Goal: Task Accomplishment & Management: Manage account settings

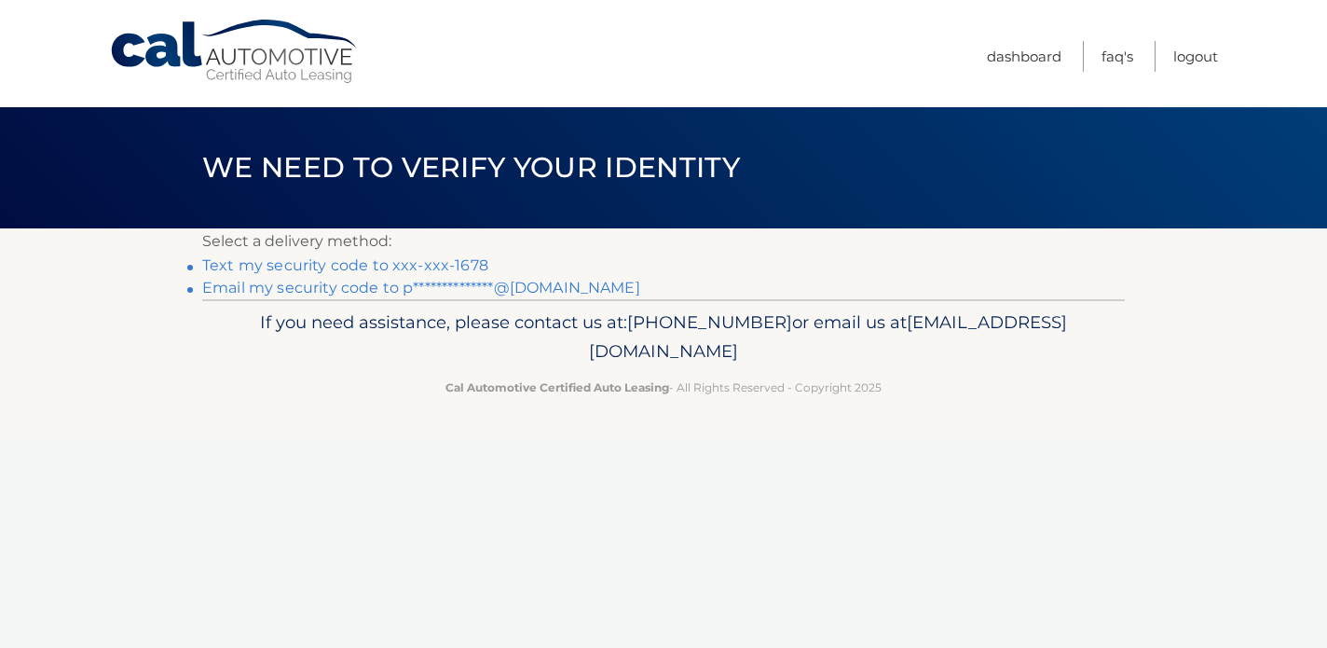
click at [415, 269] on link "Text my security code to xxx-xxx-1678" at bounding box center [345, 265] width 286 height 18
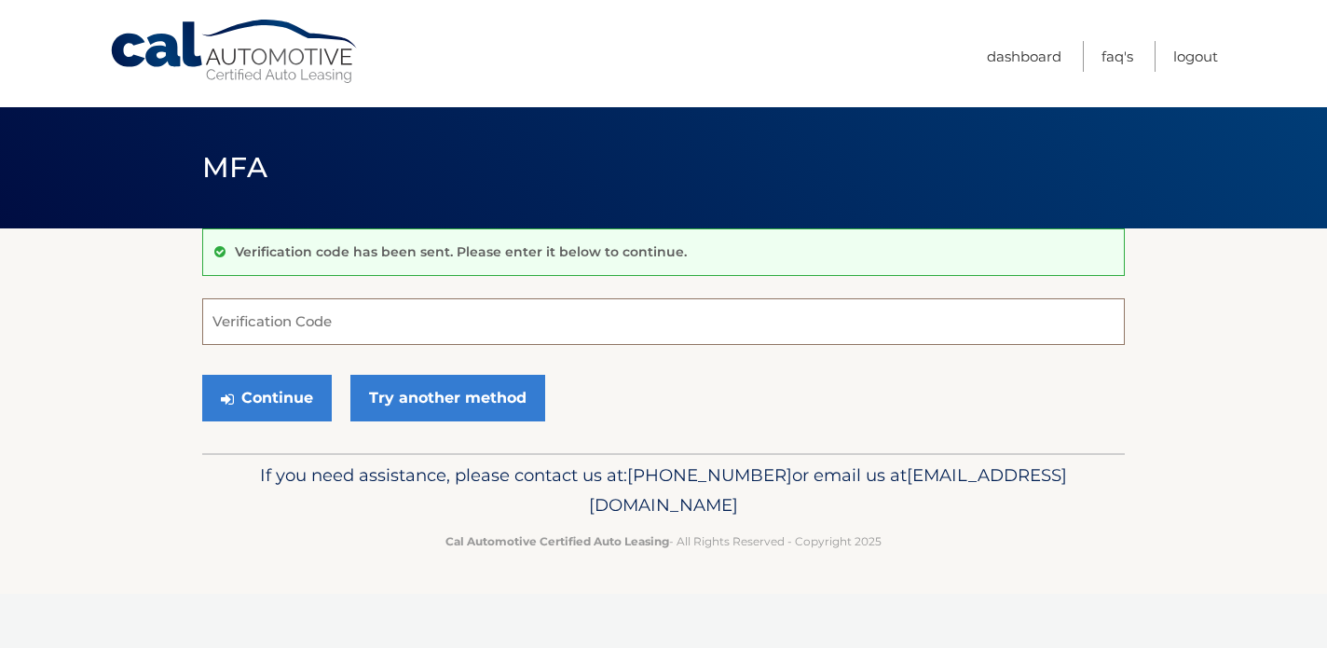
click at [446, 335] on input "Verification Code" at bounding box center [663, 321] width 923 height 47
type input "919049"
click at [267, 397] on button "Continue" at bounding box center [267, 398] width 130 height 47
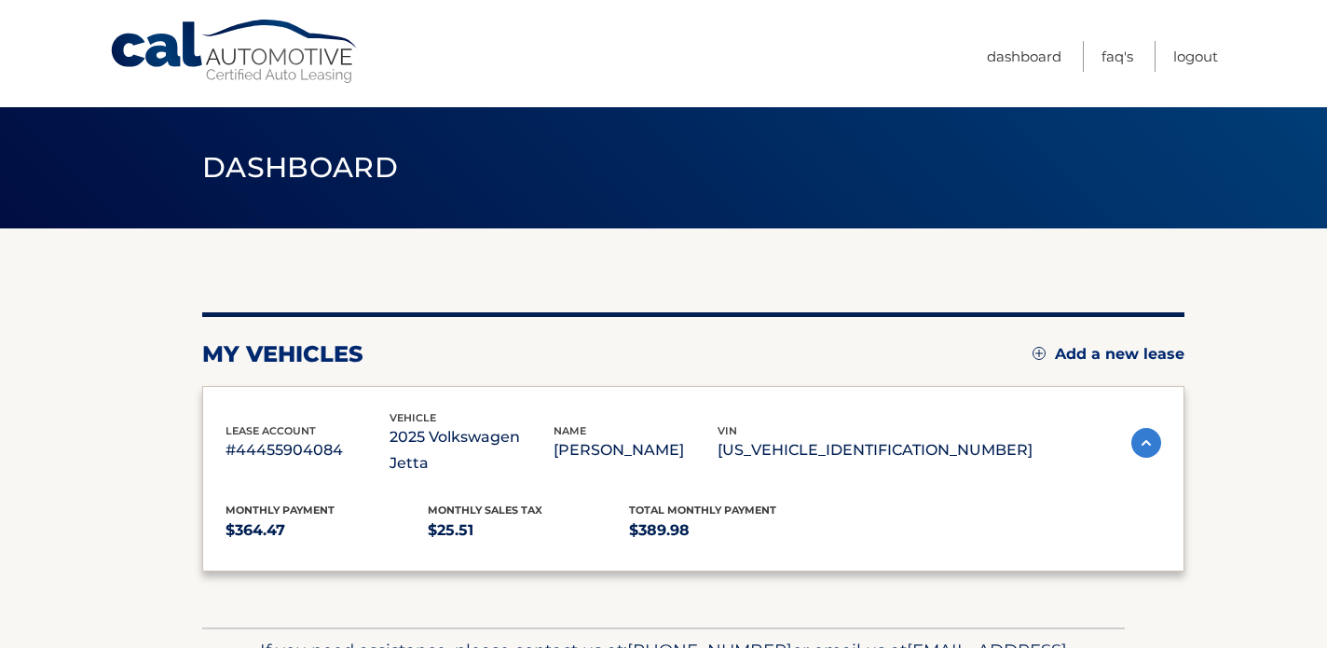
click at [292, 422] on html "Cal Automotive Menu Dashboard FAQ's Logout" at bounding box center [663, 324] width 1327 height 648
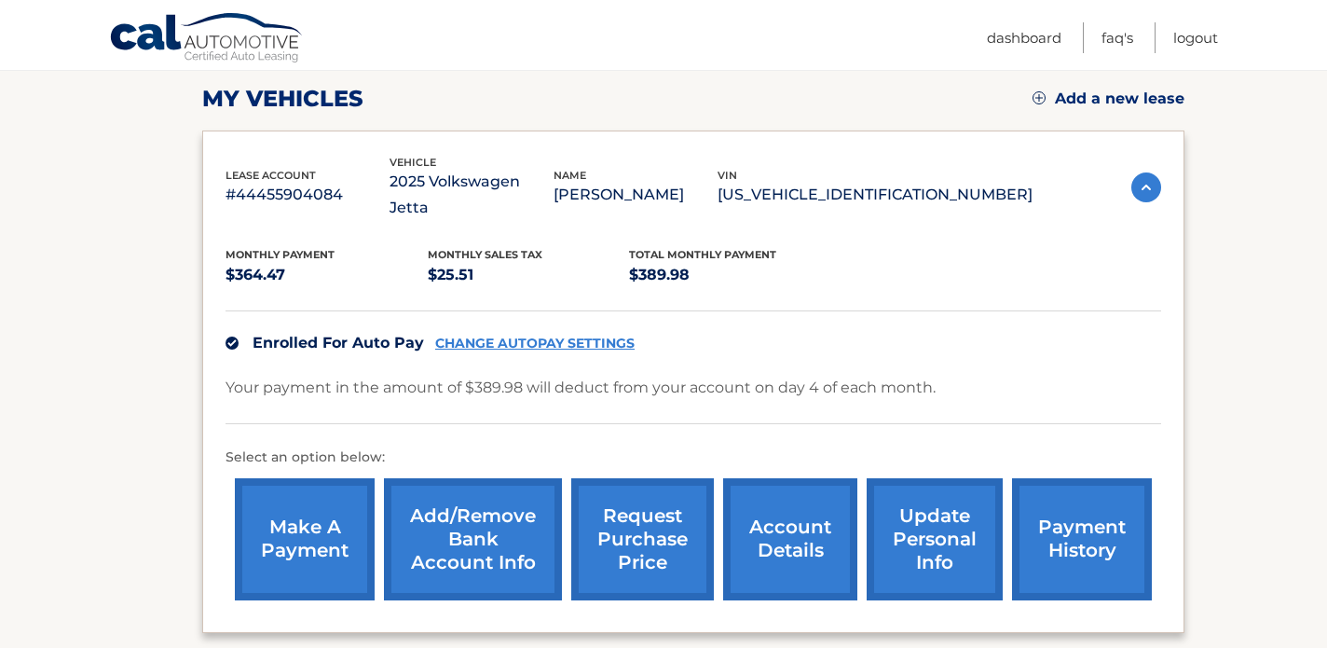
scroll to position [259, 0]
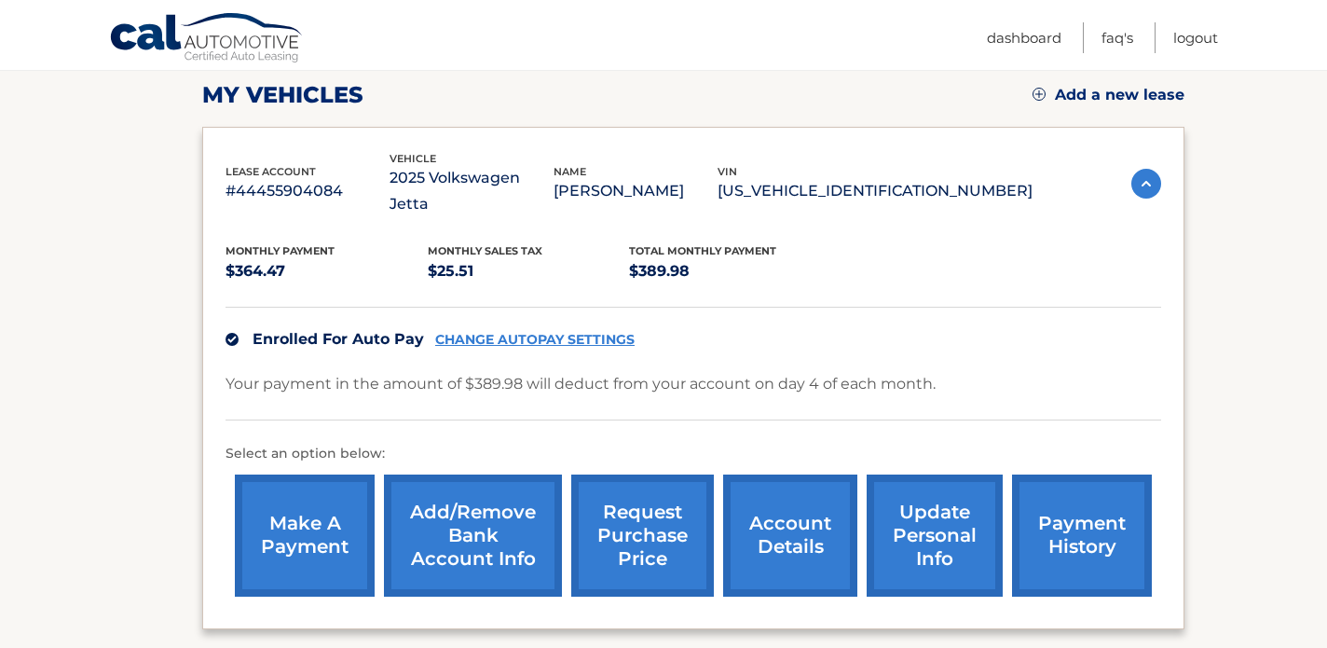
click at [572, 332] on link "CHANGE AUTOPAY SETTINGS" at bounding box center [534, 340] width 199 height 16
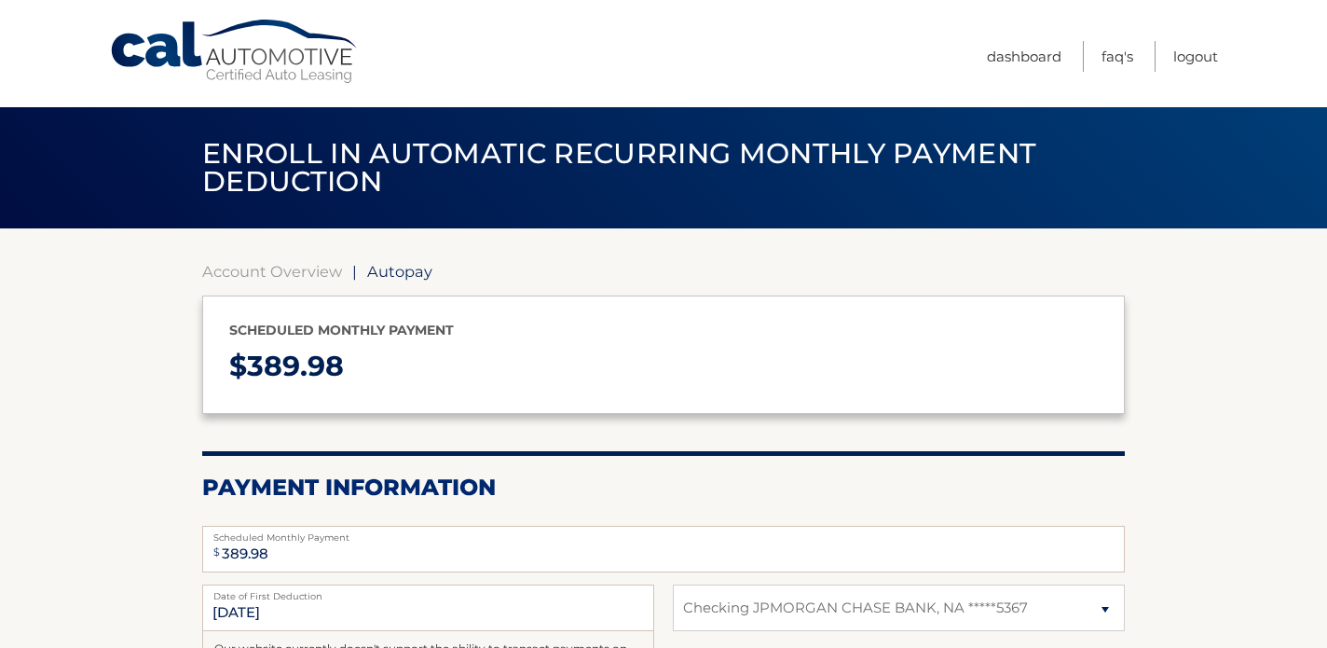
select select "N2QzZGJmMjktMmE4NC00ZWM3LTliNmEtYjgyODliNzM5ODVj"
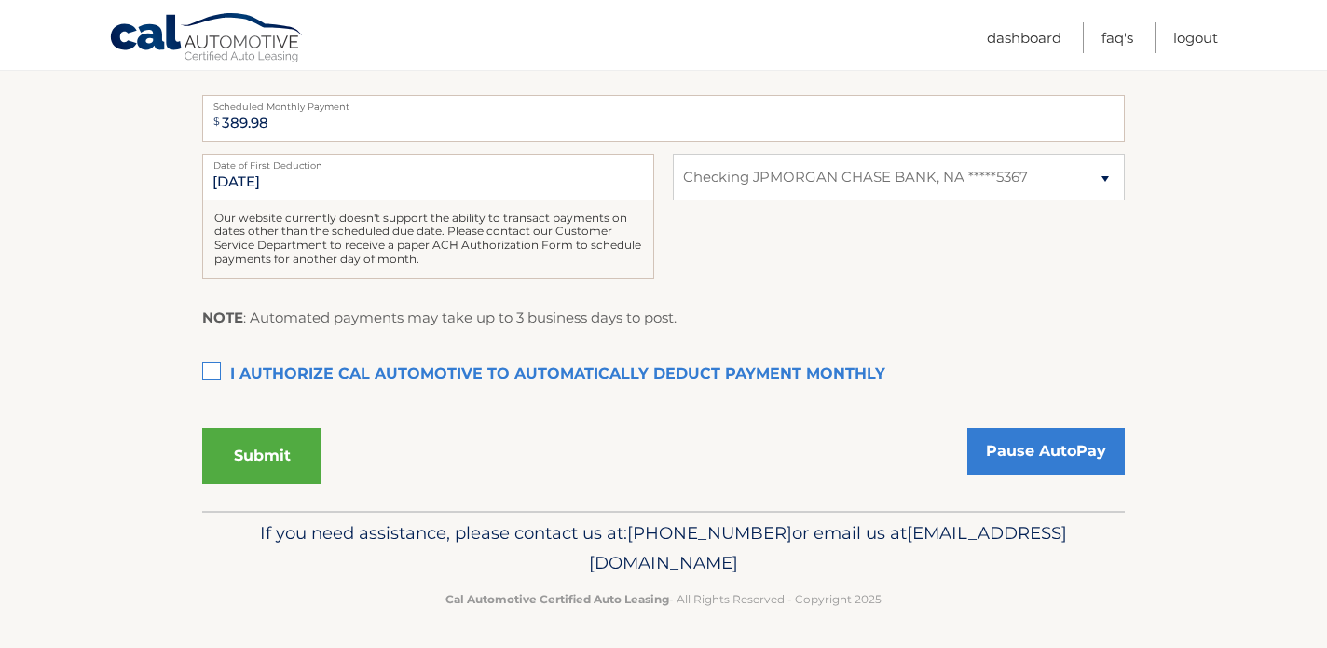
scroll to position [429, 0]
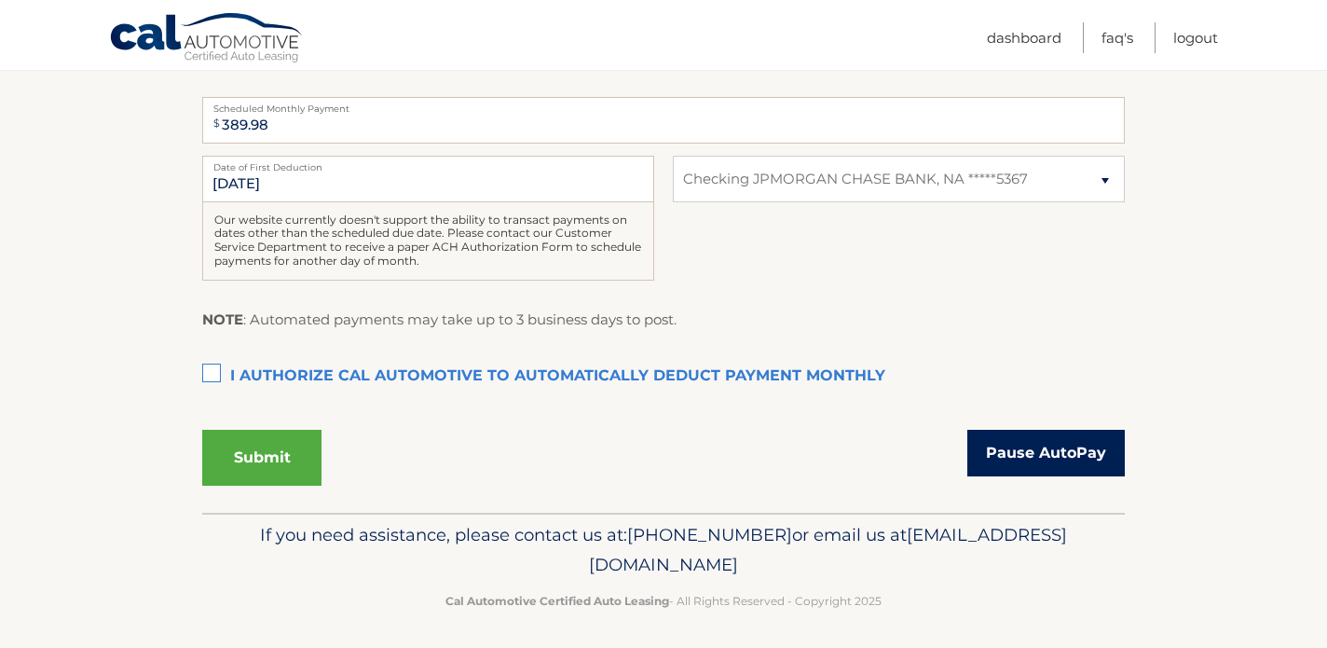
click at [1036, 449] on link "Pause AutoPay" at bounding box center [1045, 453] width 157 height 47
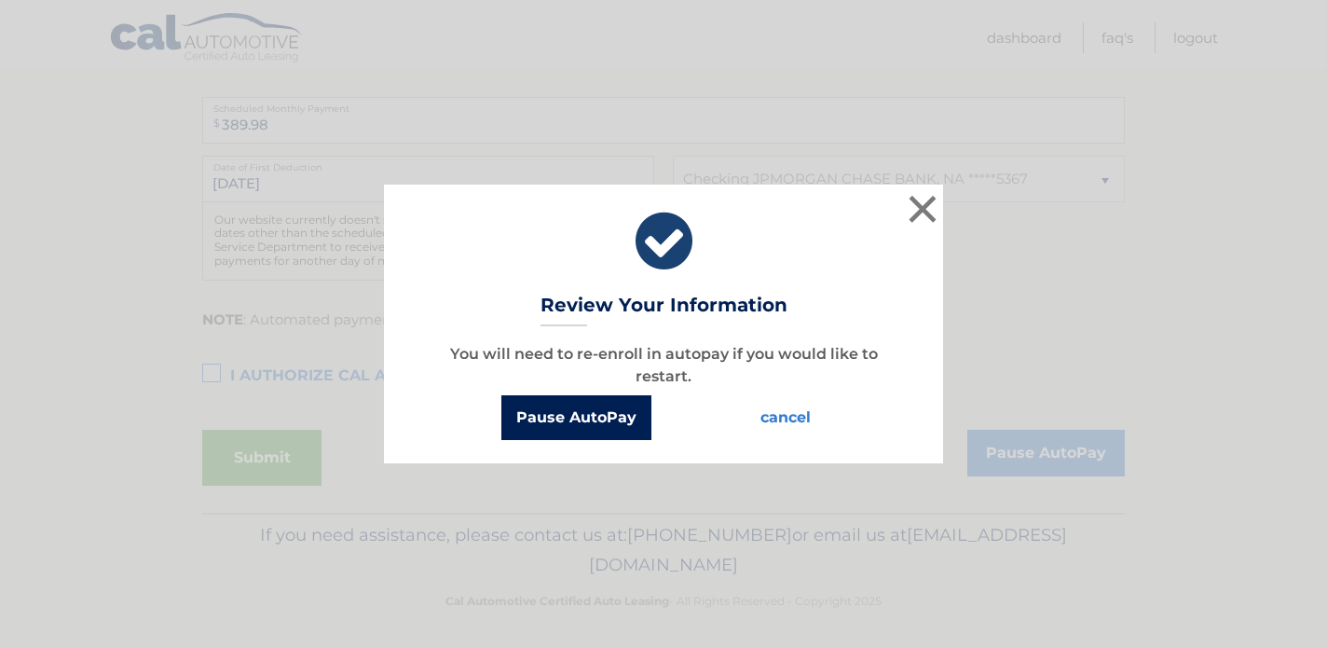
click at [601, 422] on button "Pause AutoPay" at bounding box center [576, 417] width 150 height 45
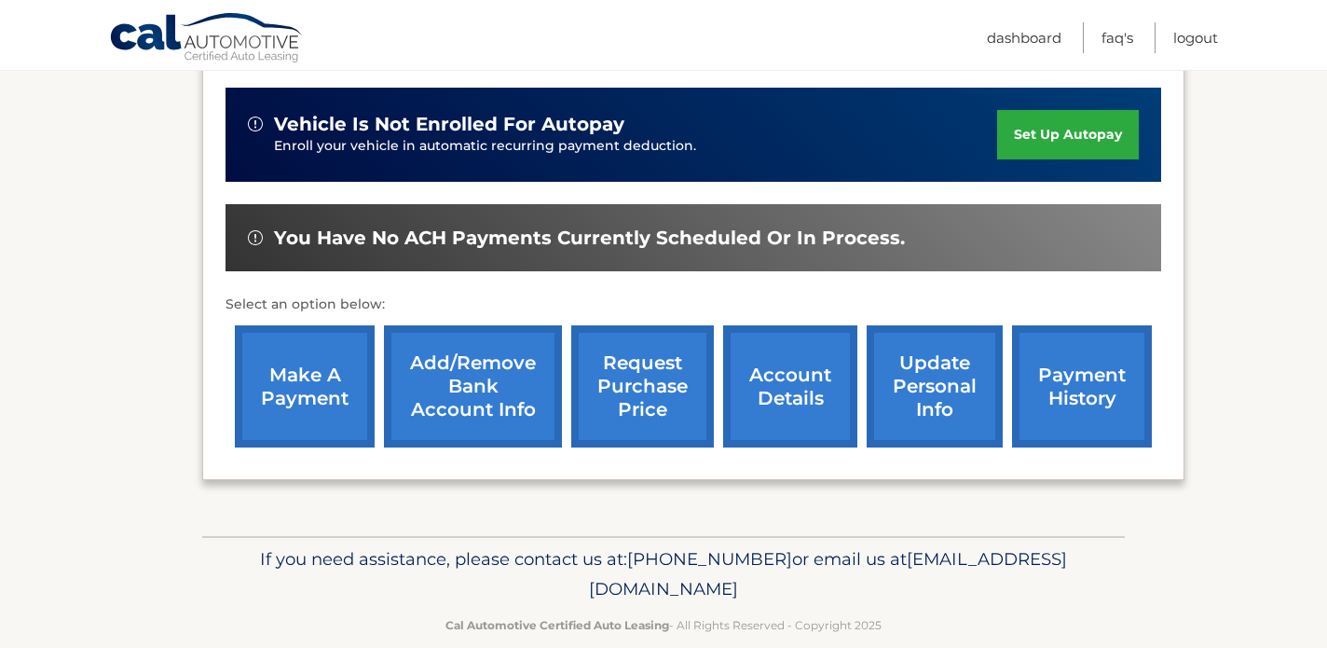
scroll to position [477, 0]
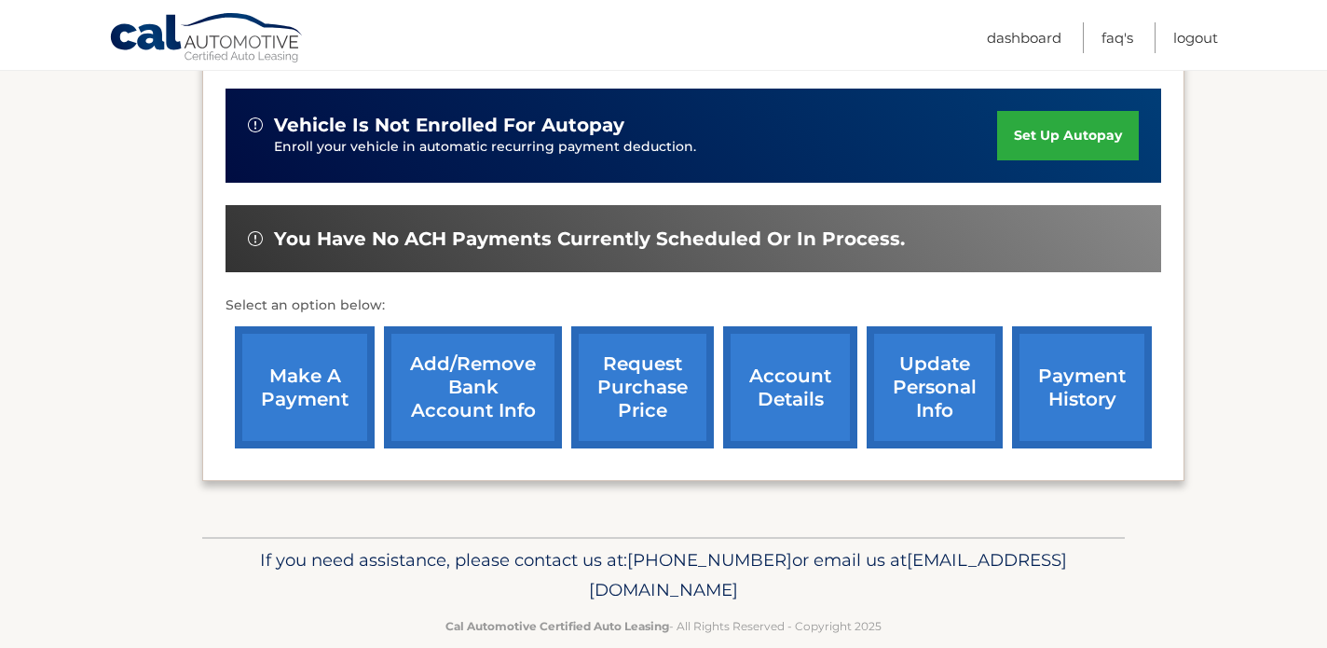
click at [1137, 373] on link "payment history" at bounding box center [1082, 387] width 140 height 122
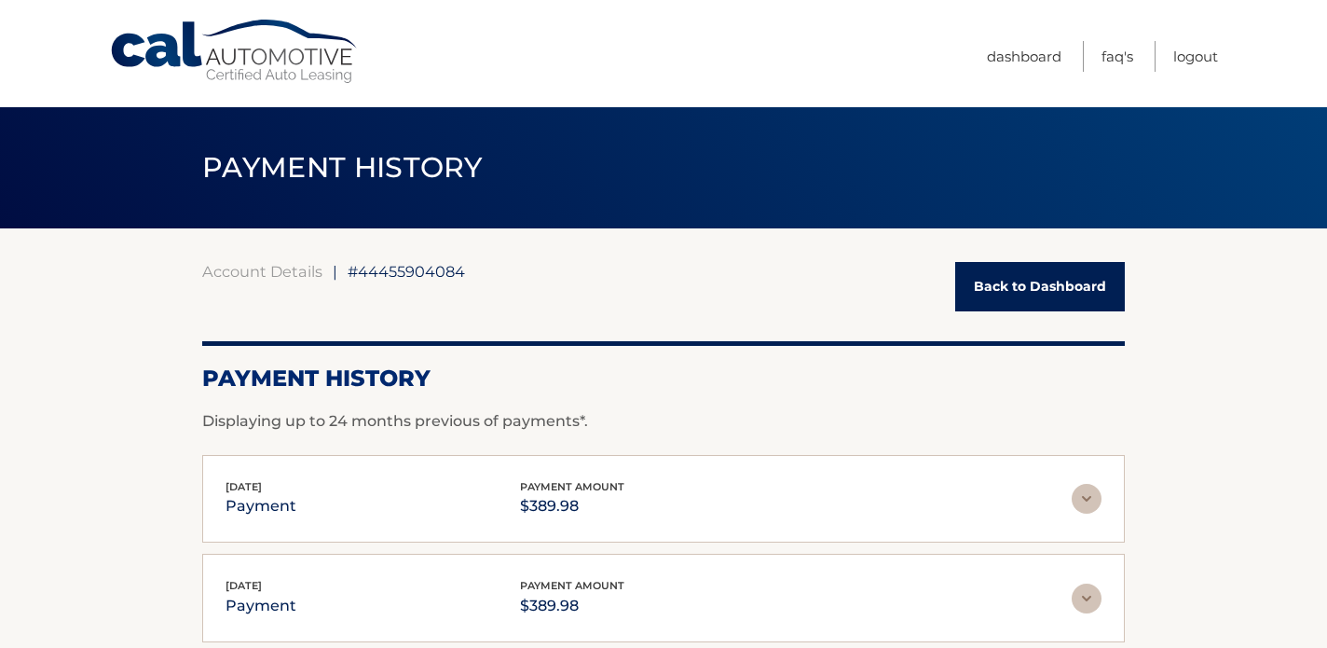
click at [1085, 390] on h2 "Payment History" at bounding box center [663, 378] width 923 height 28
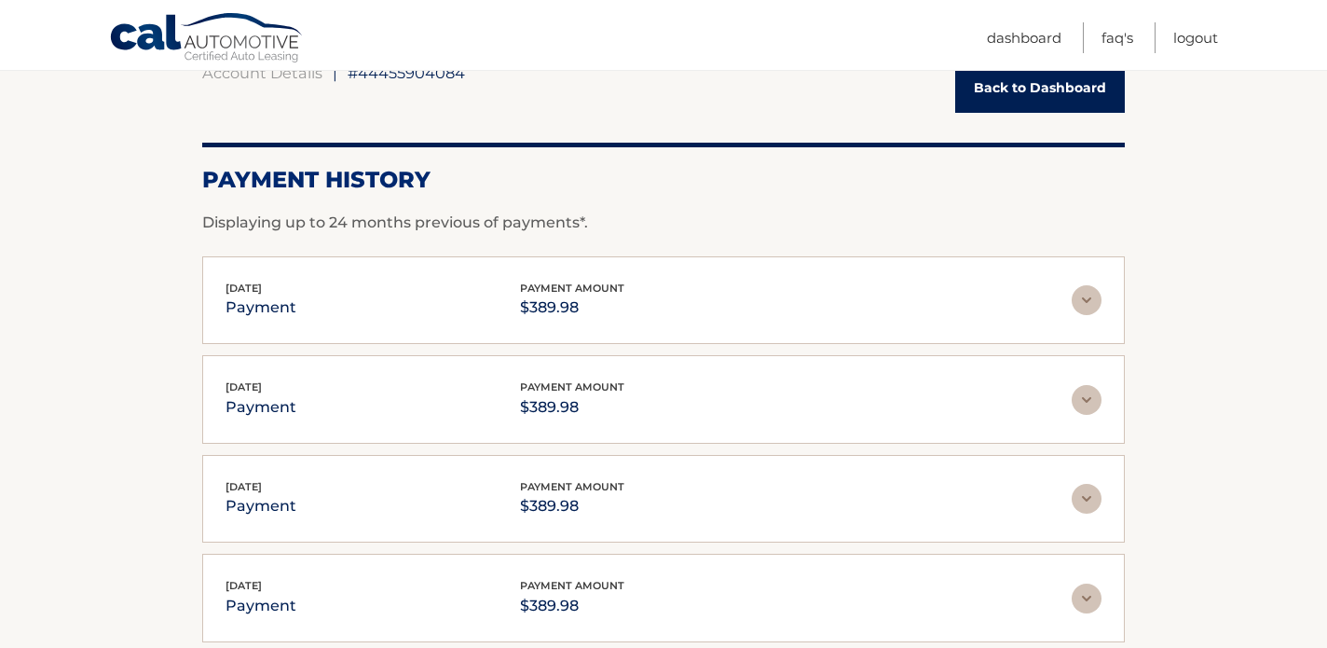
scroll to position [212, 0]
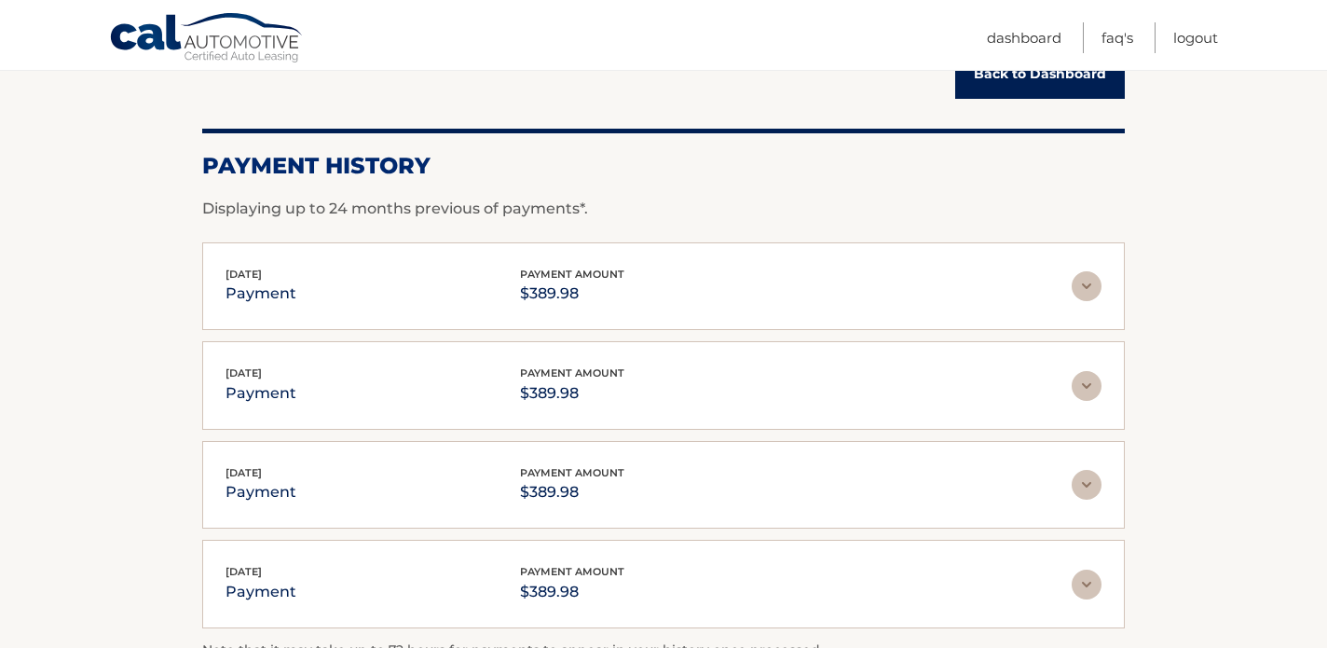
click at [1078, 302] on div "[DATE] payment payment amount $389.98" at bounding box center [664, 287] width 876 height 42
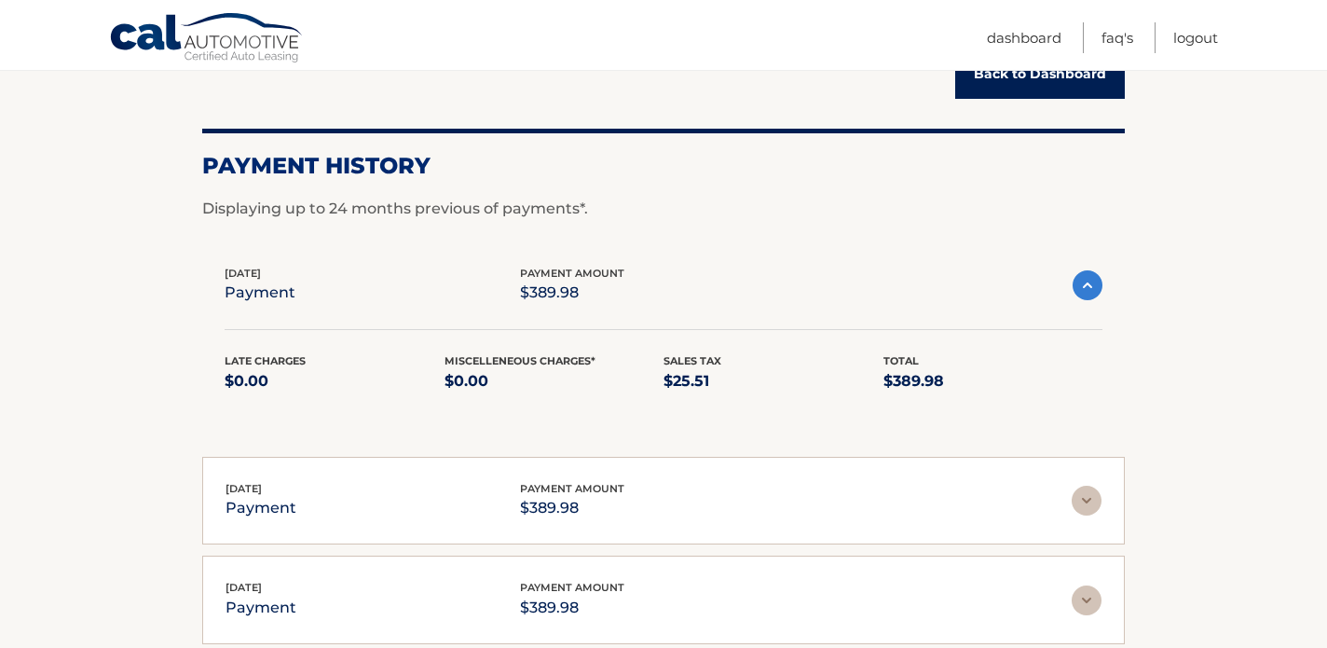
click at [1076, 306] on div "Late Charges $0.00 Miscelleneous Charges* $0.00 Sales Tax $25.51 Total $389.98" at bounding box center [664, 361] width 878 height 110
click at [1089, 286] on img at bounding box center [1088, 285] width 30 height 30
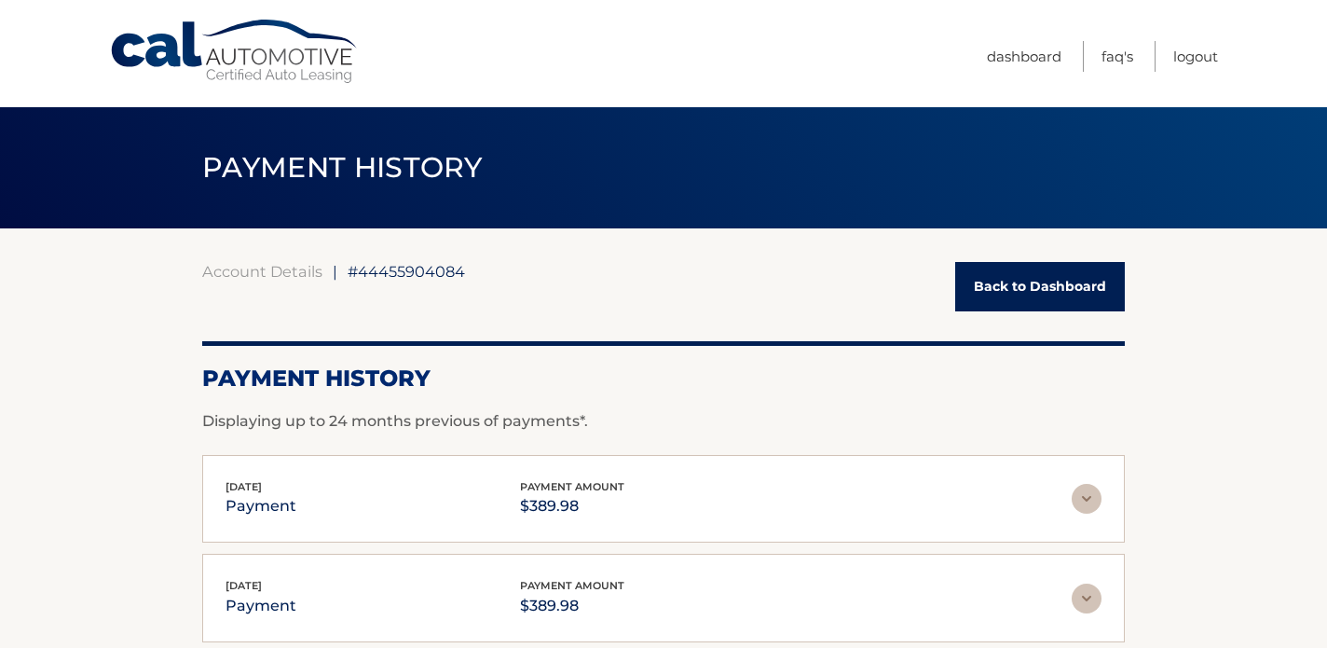
scroll to position [0, 0]
click at [1034, 265] on link "Back to Dashboard" at bounding box center [1040, 286] width 170 height 49
click at [1045, 287] on link "Back to Dashboard" at bounding box center [1040, 286] width 170 height 49
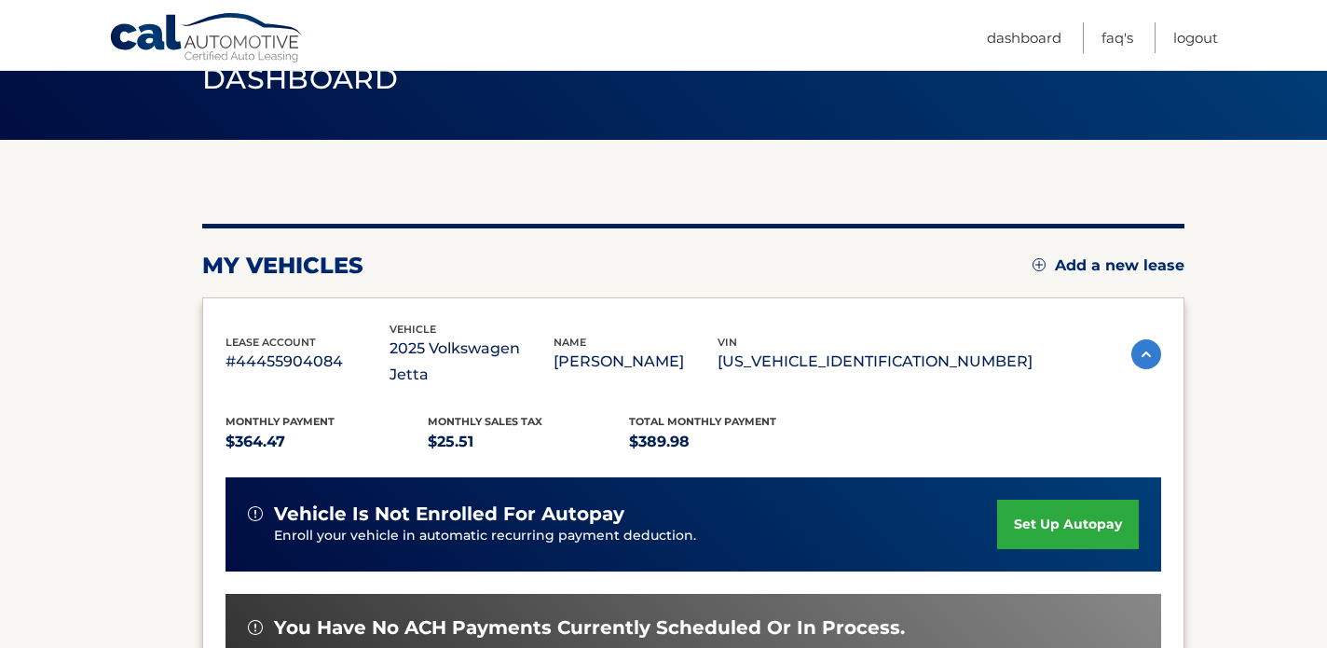
scroll to position [87, 0]
